Goal: Check status: Check status

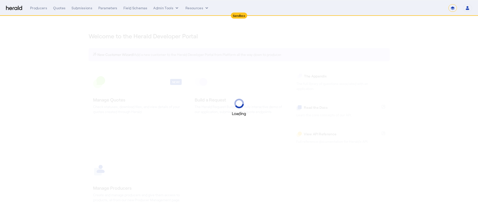
select select "*******"
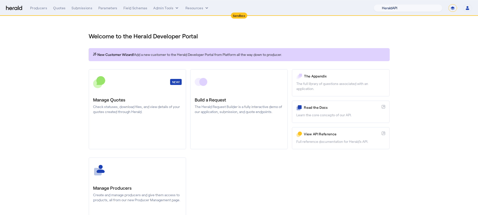
click at [435, 11] on select "1Fort Acrisure Acturis Affinity Advisors Affinity Risk Agentero AmWins Anzen Ao…" at bounding box center [408, 8] width 69 height 8
select select "pfm_1vyo_affinityrisk"
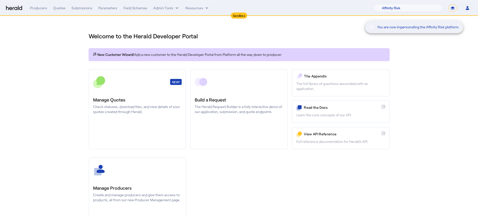
click at [114, 101] on div "You are now impersonating the Affinity Risk platform." at bounding box center [239, 107] width 478 height 215
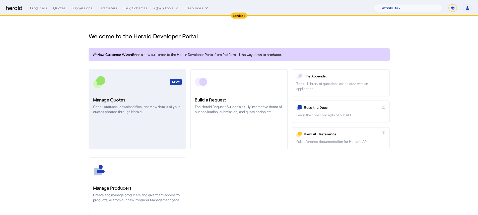
click at [117, 107] on p "Check statuses, download files, and view details of your quotes created through…" at bounding box center [137, 109] width 89 height 10
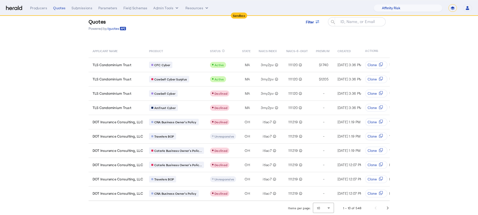
scroll to position [17, 0]
click at [328, 206] on icon at bounding box center [329, 208] width 6 height 6
click at [326, 190] on mat-option "50" at bounding box center [325, 195] width 21 height 12
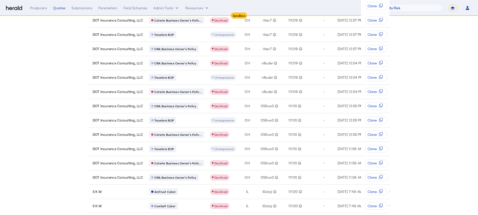
scroll to position [0, 0]
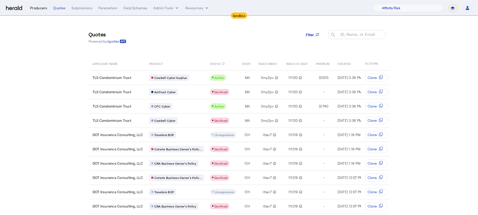
click at [41, 9] on div "Producers" at bounding box center [38, 8] width 17 height 5
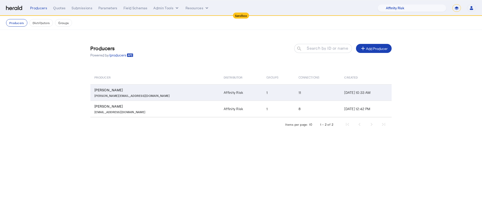
click at [262, 97] on td "1" at bounding box center [278, 92] width 32 height 16
